Goal: Information Seeking & Learning: Find contact information

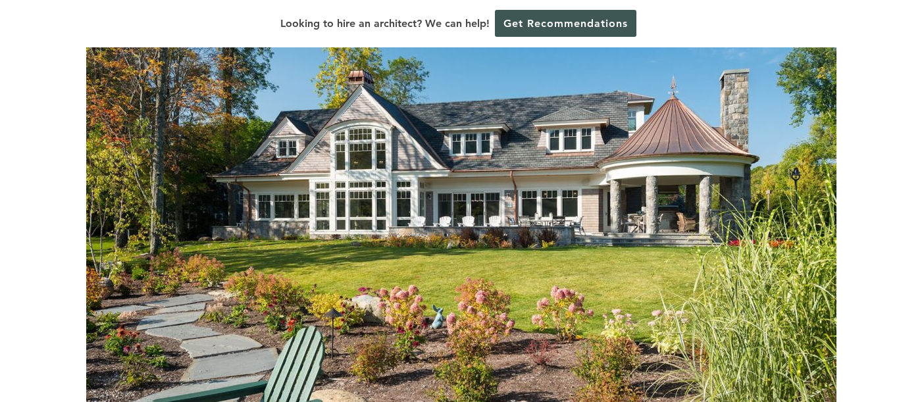
scroll to position [329, 0]
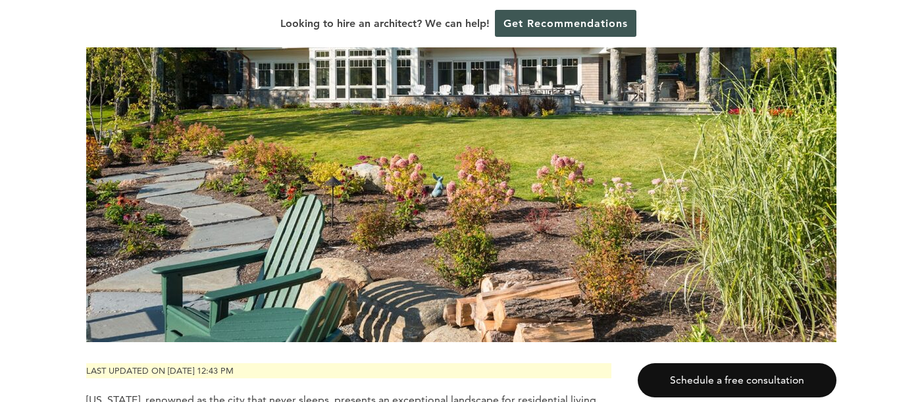
click at [86, 375] on p "Last updated on [DATE] 12:43 pm" at bounding box center [348, 370] width 525 height 15
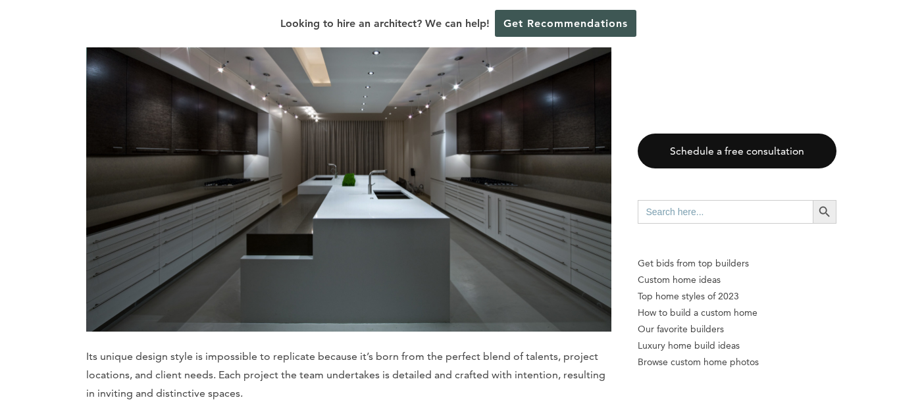
scroll to position [5794, 0]
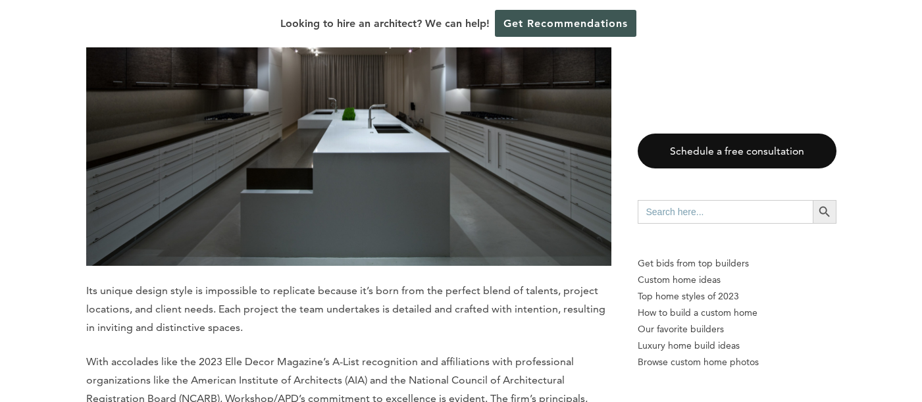
click at [165, 282] on p "Its unique design style is impossible to replicate because it’s born from the p…" at bounding box center [348, 309] width 525 height 55
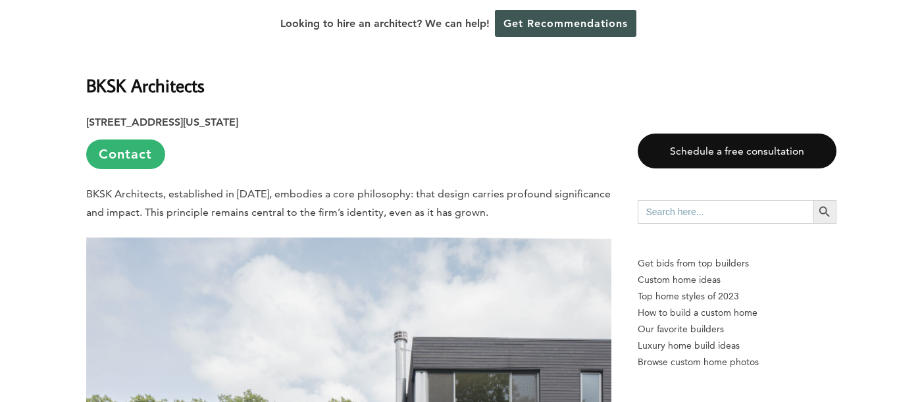
scroll to position [2370, 0]
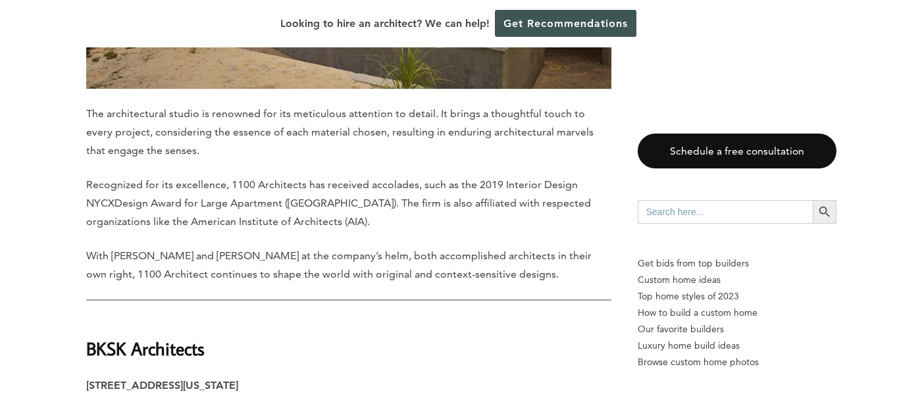
click at [221, 377] on p "[STREET_ADDRESS][US_STATE] Contact" at bounding box center [348, 405] width 525 height 56
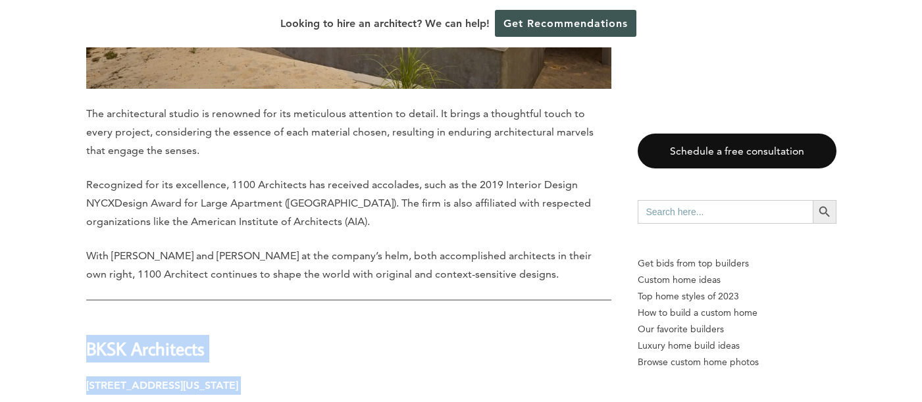
drag, startPoint x: 90, startPoint y: 305, endPoint x: 315, endPoint y: 343, distance: 228.4
copy div "BKSK Architects [STREET_ADDRESS][US_STATE]"
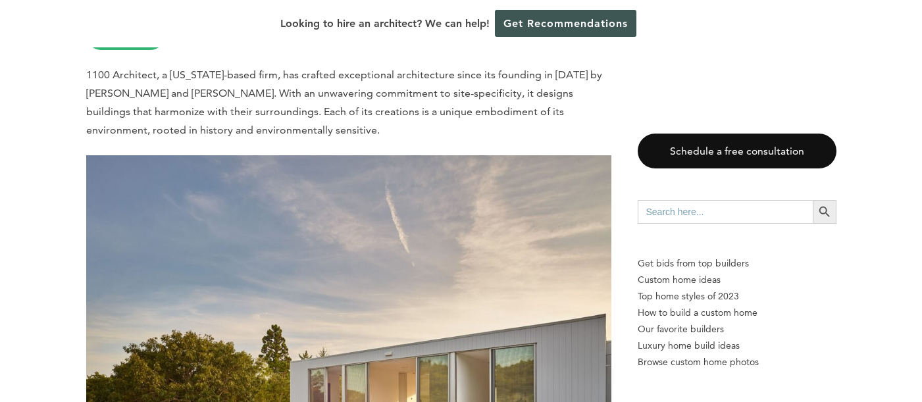
scroll to position [1712, 0]
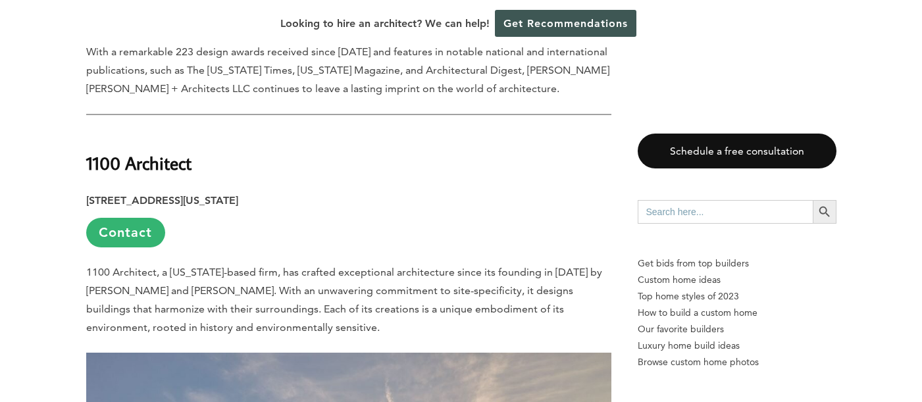
click at [90, 151] on strong "1100 Architect" at bounding box center [138, 162] width 105 height 23
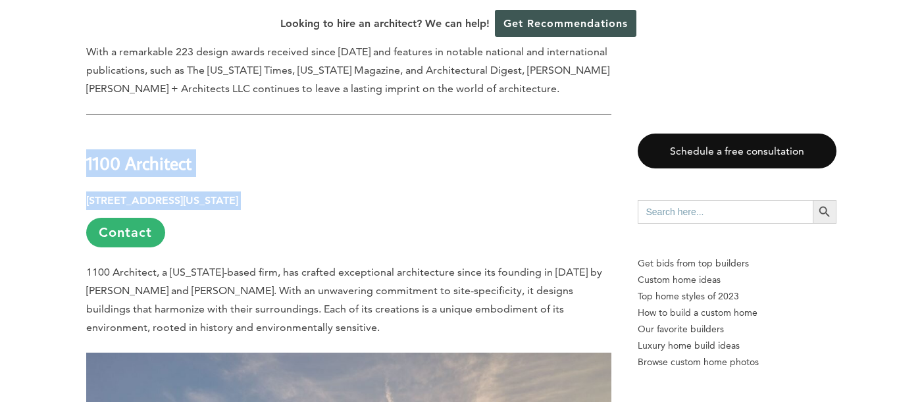
drag, startPoint x: 88, startPoint y: 119, endPoint x: 349, endPoint y: 157, distance: 263.4
drag, startPoint x: 349, startPoint y: 157, endPoint x: 246, endPoint y: 161, distance: 103.5
copy div "1100 Architect [STREET_ADDRESS][US_STATE]"
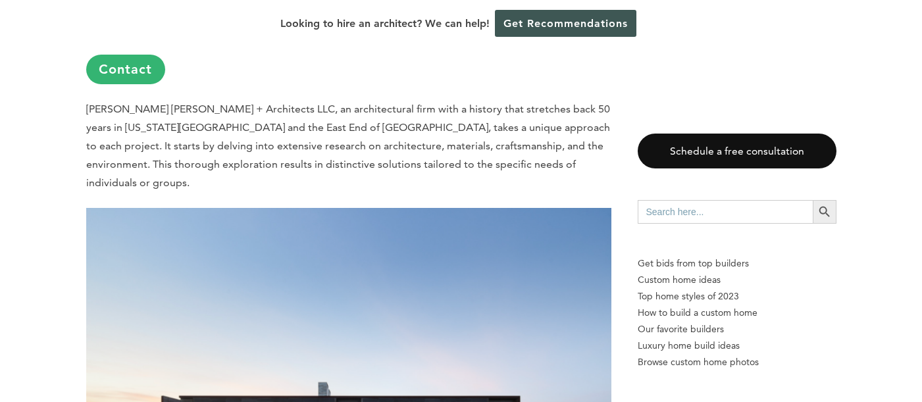
scroll to position [922, 0]
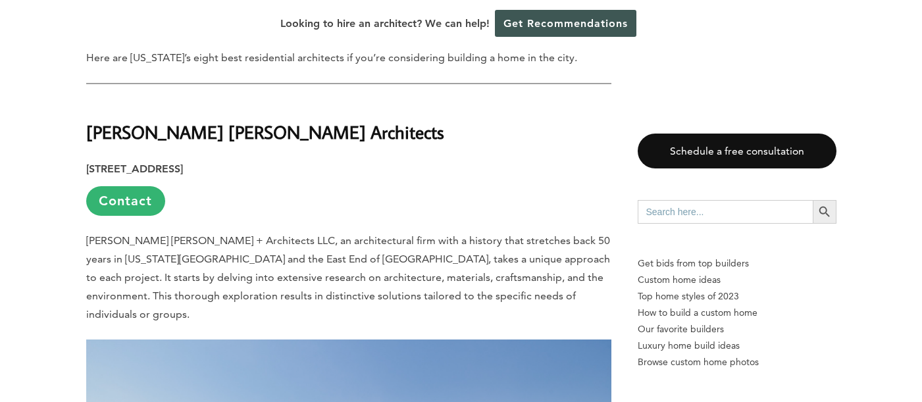
drag, startPoint x: 128, startPoint y: 169, endPoint x: 123, endPoint y: 164, distance: 7.4
click at [128, 169] on strong "[STREET_ADDRESS]" at bounding box center [134, 169] width 97 height 13
drag, startPoint x: 329, startPoint y: 167, endPoint x: 82, endPoint y: 132, distance: 248.6
drag, startPoint x: 82, startPoint y: 132, endPoint x: 144, endPoint y: 133, distance: 61.9
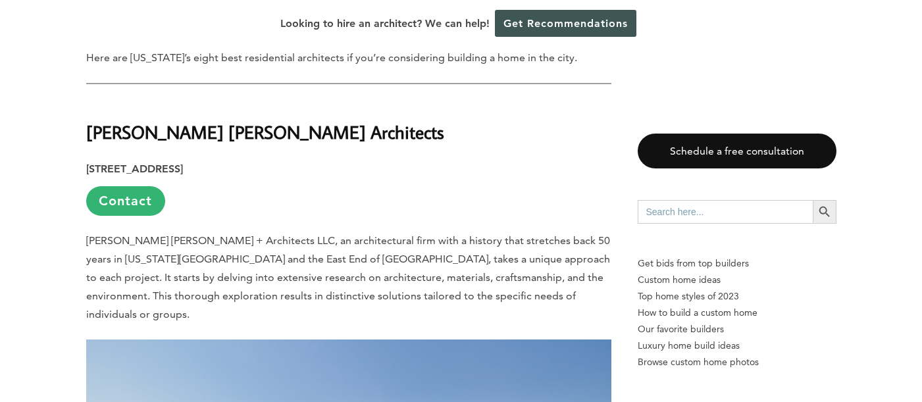
copy div "[PERSON_NAME] [PERSON_NAME] Architects [STREET_ADDRESS]"
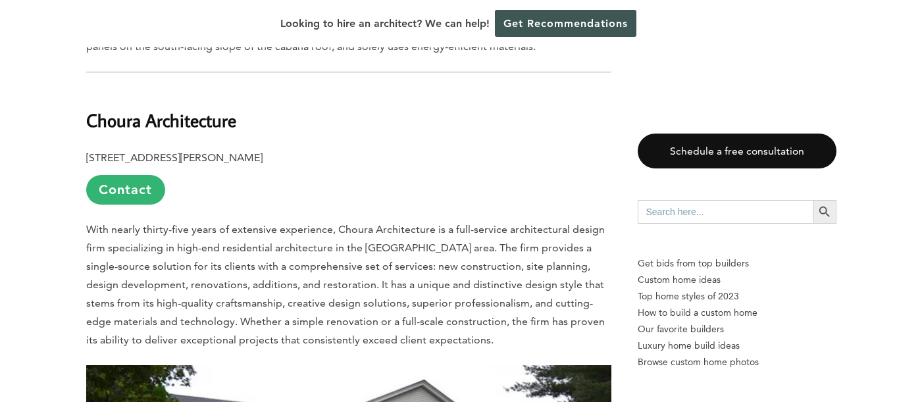
scroll to position [4609, 0]
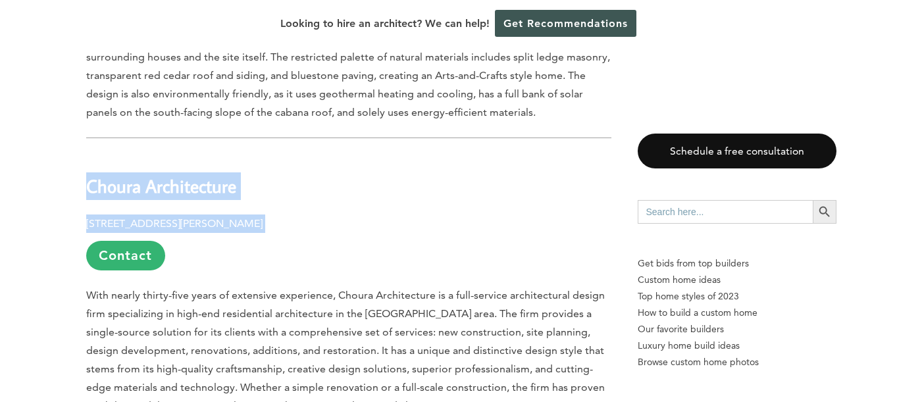
drag, startPoint x: 265, startPoint y: 205, endPoint x: 74, endPoint y: 165, distance: 195.6
drag, startPoint x: 74, startPoint y: 165, endPoint x: 101, endPoint y: 165, distance: 27.7
copy div "Choura Architecture 1 Barker Ave, White Plains, NY 10601"
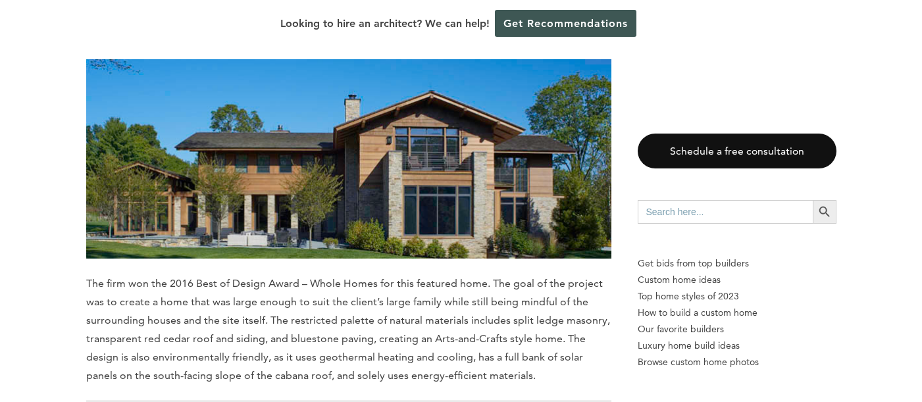
scroll to position [4280, 0]
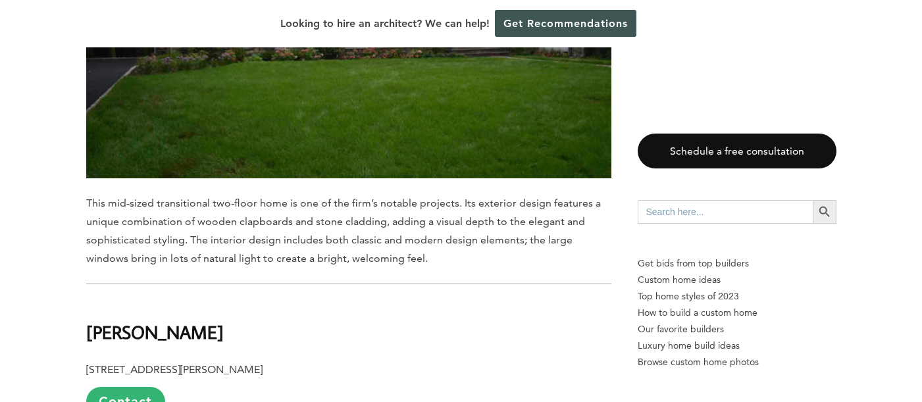
scroll to position [5333, 0]
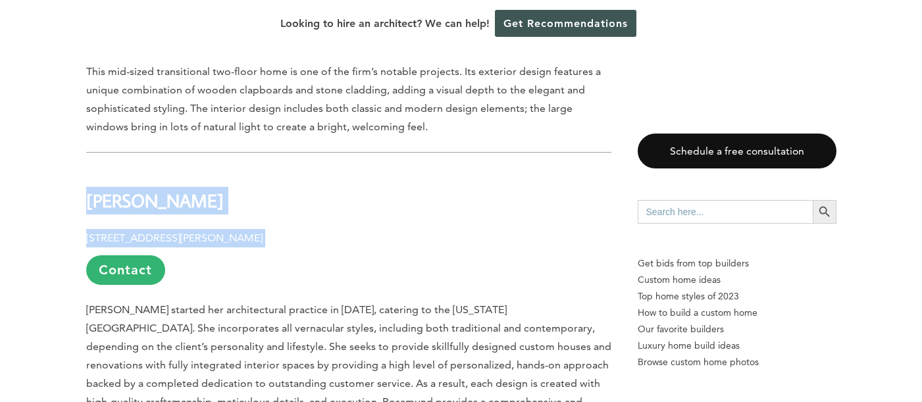
drag, startPoint x: 89, startPoint y: 172, endPoint x: 273, endPoint y: 217, distance: 189.9
copy div "Rosamund A. Young 6 Norwood Road, Scarsdale, NY 10583"
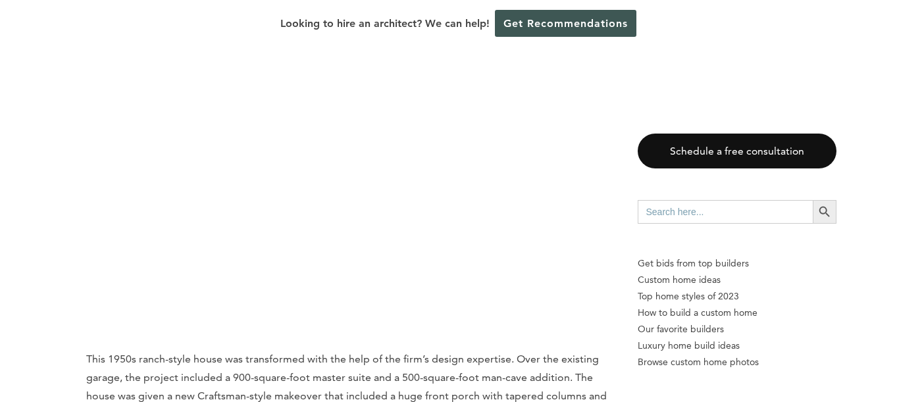
scroll to position [8230, 0]
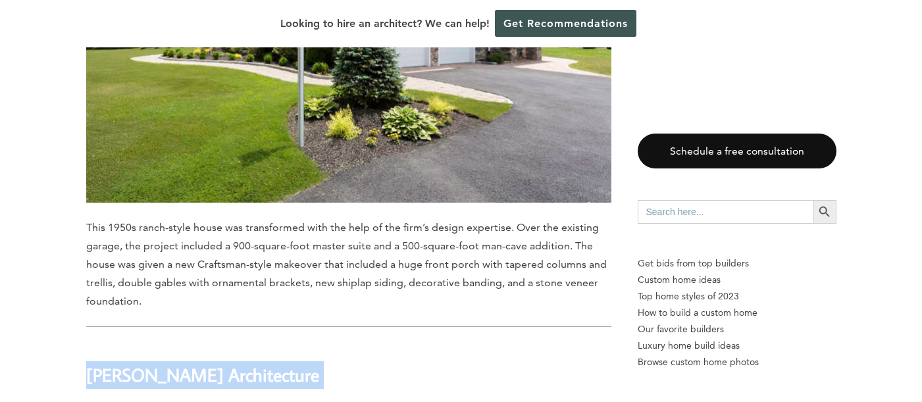
drag, startPoint x: 239, startPoint y: 356, endPoint x: 72, endPoint y: 325, distance: 169.4
drag, startPoint x: 72, startPoint y: 325, endPoint x: 172, endPoint y: 320, distance: 99.5
copy div "Mitchell Wilk Architecture 2 Purdy Avenue, Rye, NY 10580"
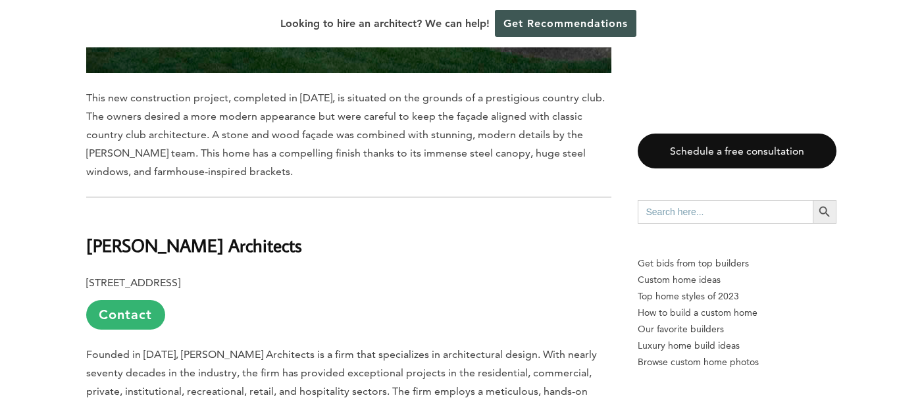
scroll to position [9416, 0]
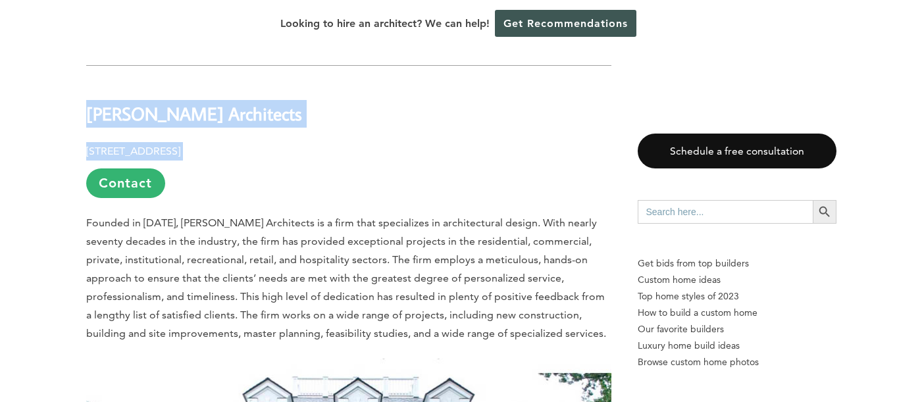
drag, startPoint x: 86, startPoint y: 56, endPoint x: 236, endPoint y: 95, distance: 155.9
drag, startPoint x: 236, startPoint y: 95, endPoint x: 149, endPoint y: 60, distance: 93.9
copy div "Crozier Gedney Architects 41 Elm Place, Rye, NY 10580"
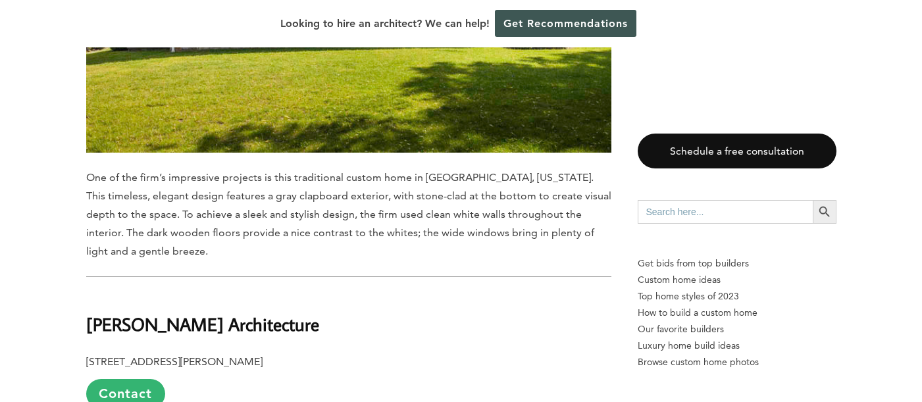
scroll to position [10798, 0]
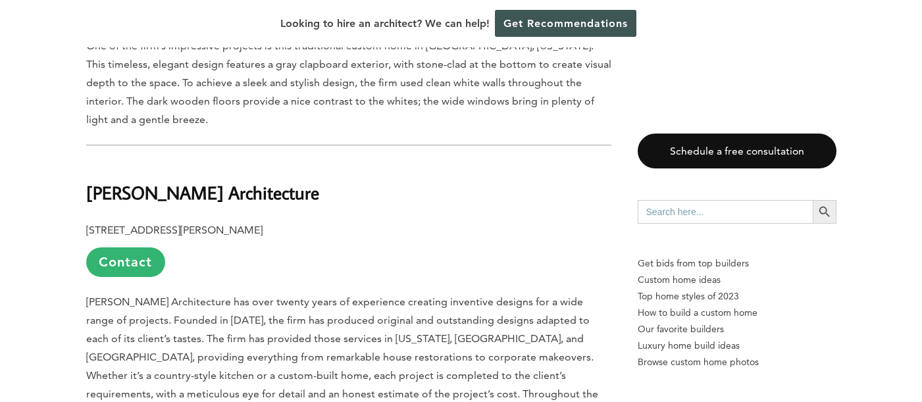
drag, startPoint x: 277, startPoint y: 154, endPoint x: 111, endPoint y: 122, distance: 169.7
click at [295, 221] on p "80 Theodore Fremd Avenue, Rye, NY 10580 Contact" at bounding box center [348, 249] width 525 height 56
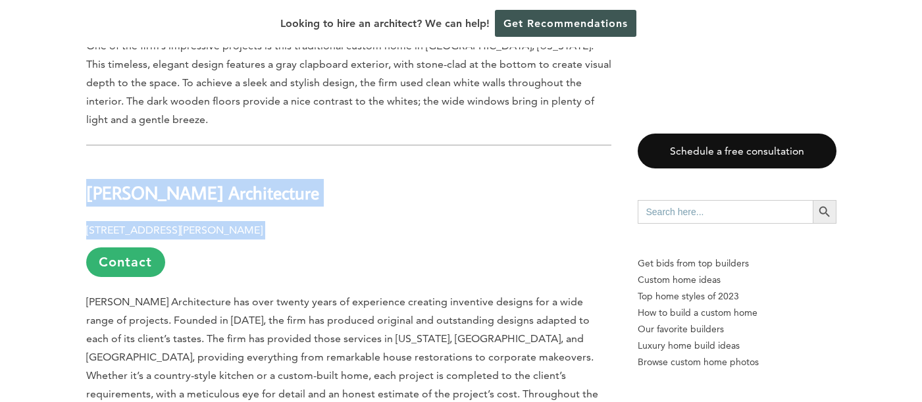
drag, startPoint x: 88, startPoint y: 117, endPoint x: 304, endPoint y: 142, distance: 217.5
drag, startPoint x: 304, startPoint y: 142, endPoint x: 209, endPoint y: 122, distance: 96.3
copy div "Michael Piccirillo Architecture 80 Theodore Fremd Avenue, Rye, NY 10580"
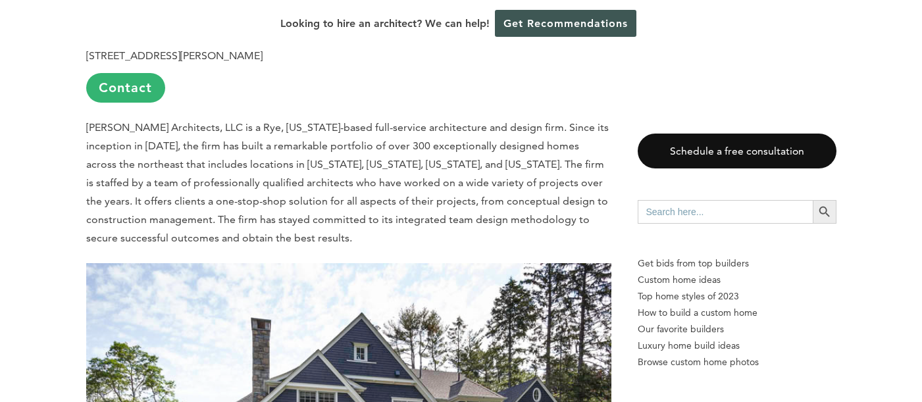
scroll to position [10074, 0]
